Goal: Transaction & Acquisition: Purchase product/service

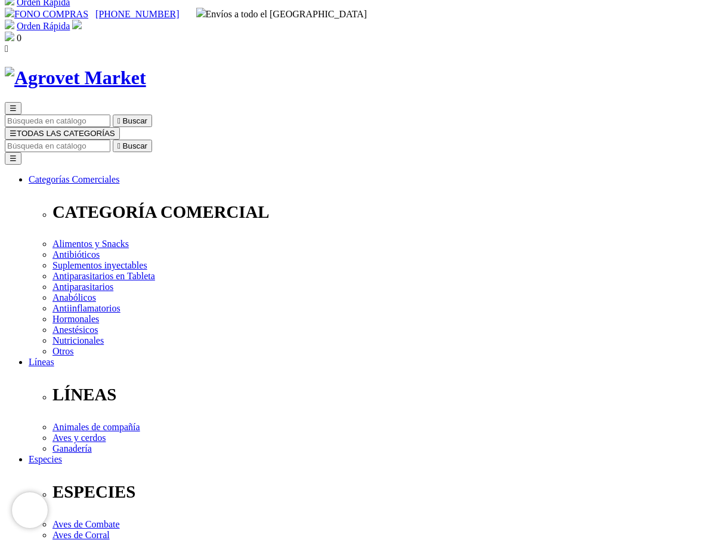
scroll to position [7, 0]
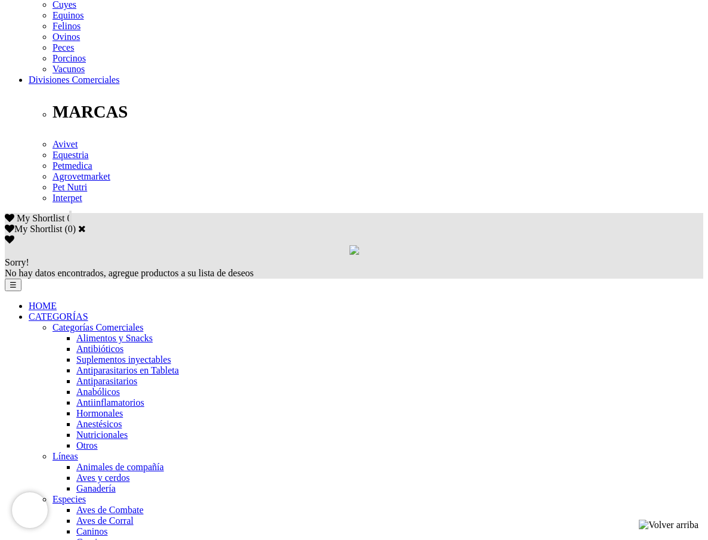
scroll to position [643, 0]
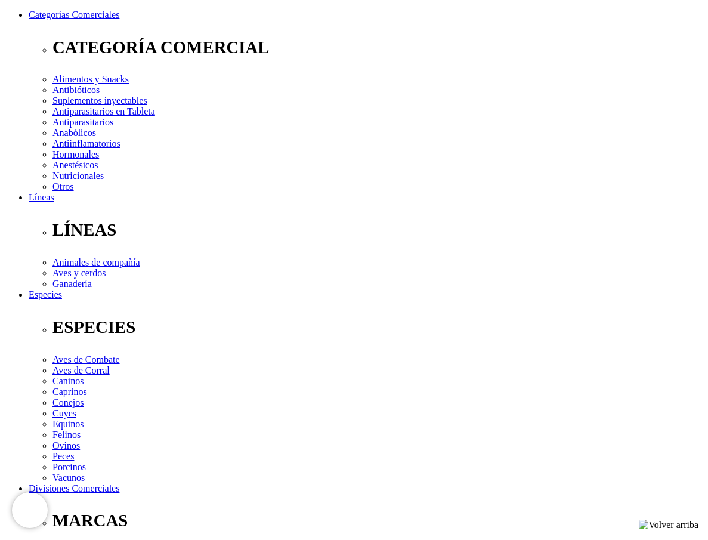
scroll to position [197, 0]
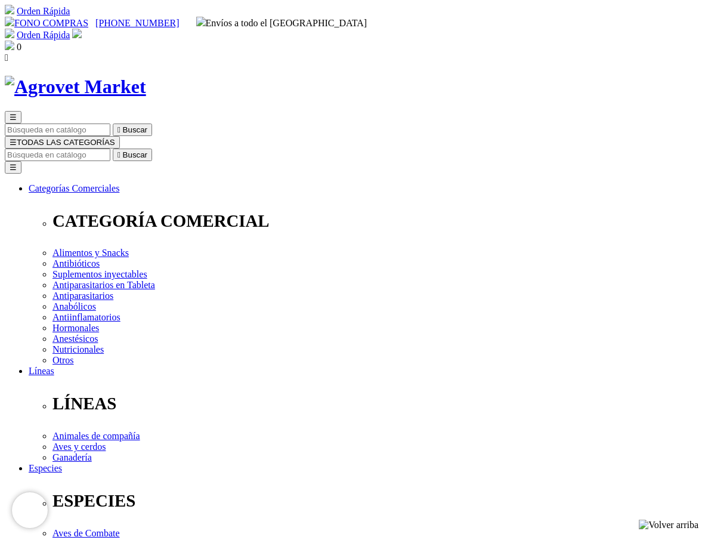
click at [110, 148] on input "Buscar" at bounding box center [58, 154] width 106 height 13
type input "prorenal"
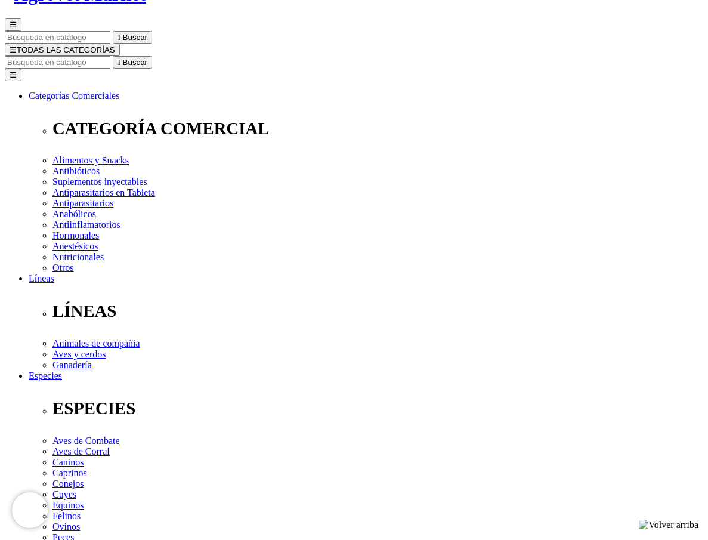
scroll to position [91, 0]
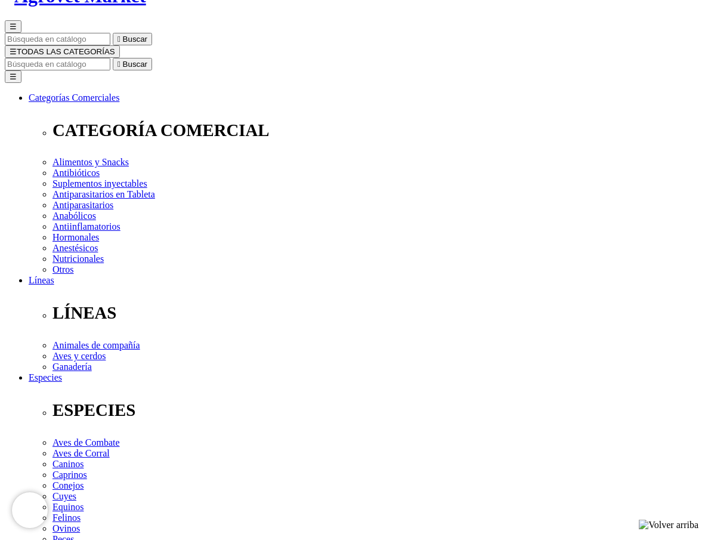
select select "410"
select select "411"
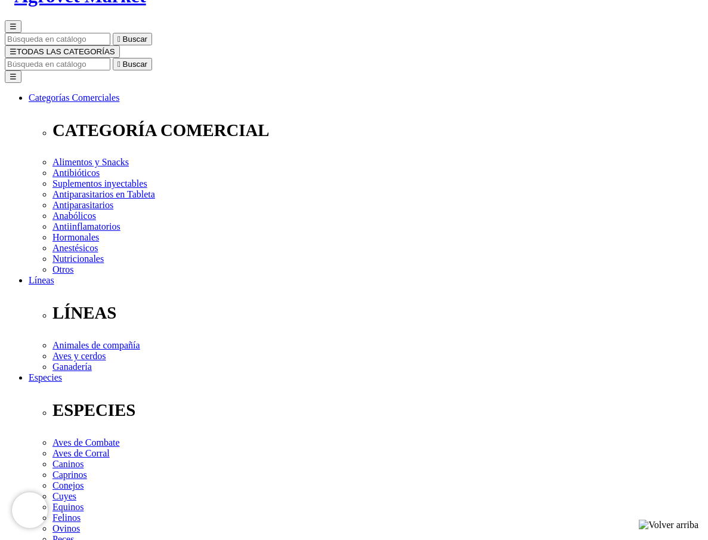
select select "410"
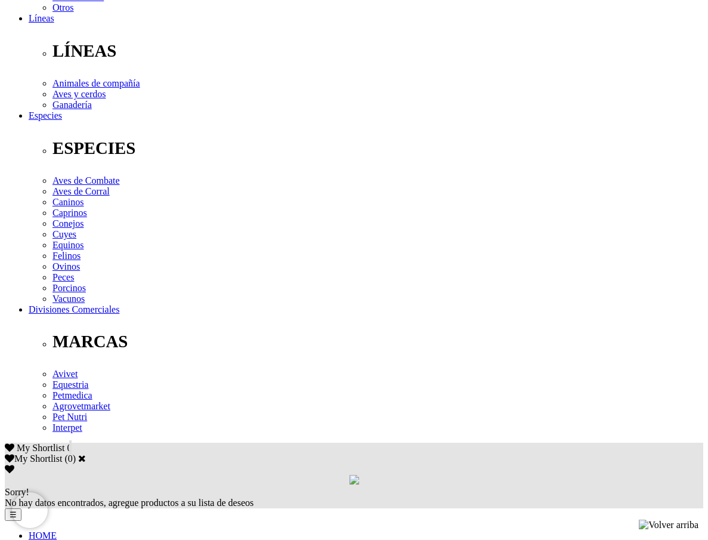
scroll to position [356, 0]
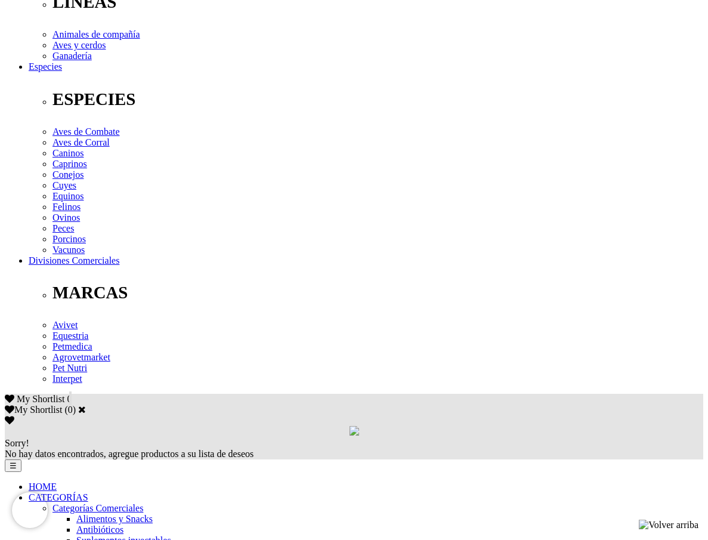
scroll to position [402, 0]
